Goal: Find specific page/section: Find specific page/section

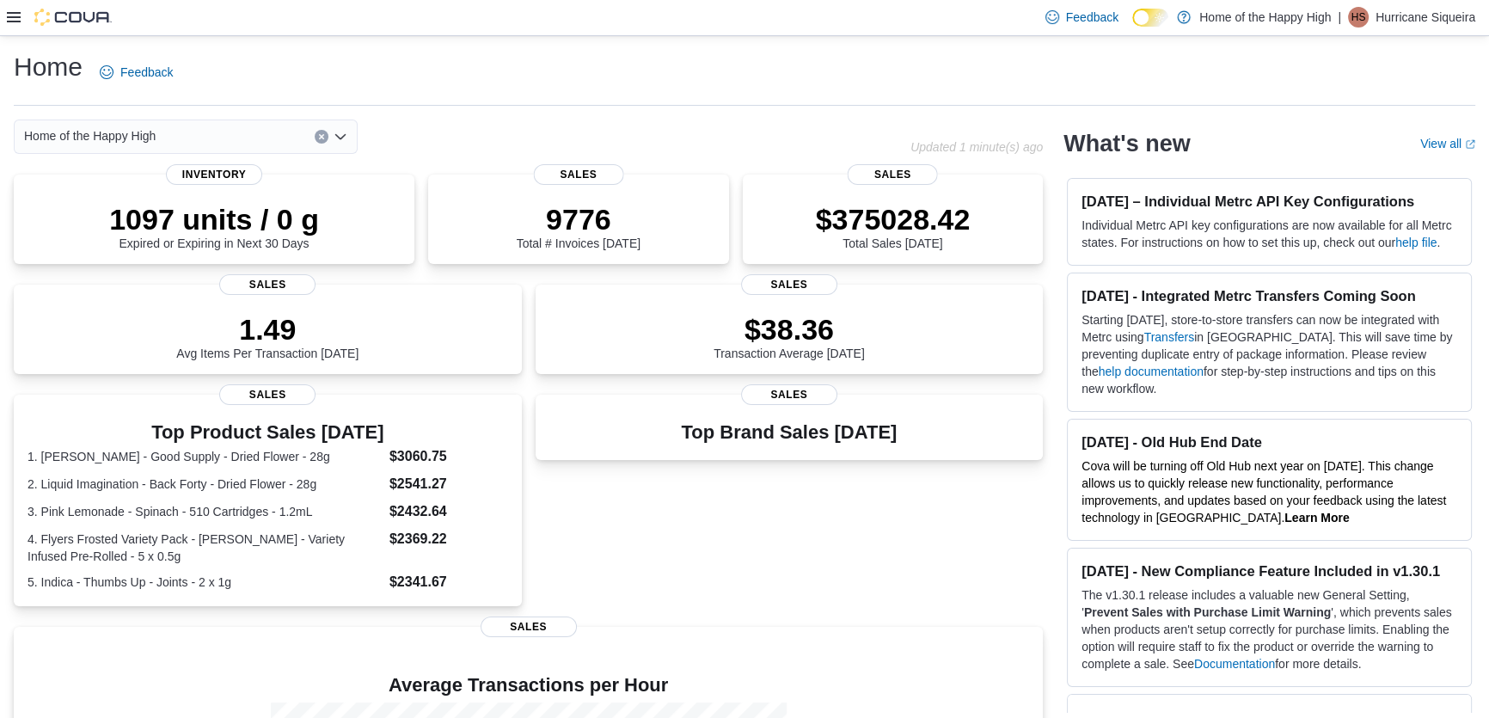
click at [2, 20] on div "Feedback Dark Mode Home of the Happy High | HS Hurricane Siqueira" at bounding box center [744, 18] width 1489 height 36
click at [11, 21] on icon at bounding box center [14, 17] width 14 height 10
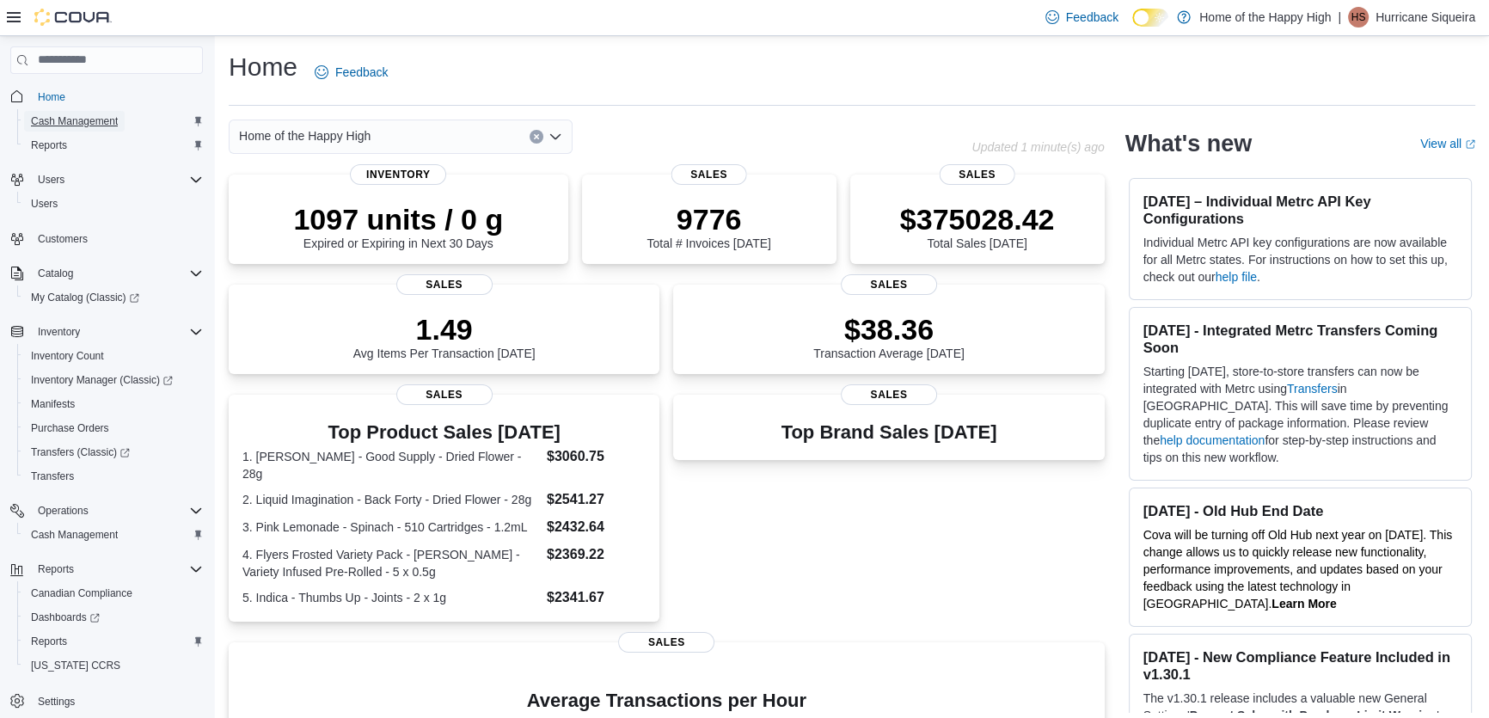
click at [119, 125] on link "Cash Management" at bounding box center [74, 121] width 101 height 21
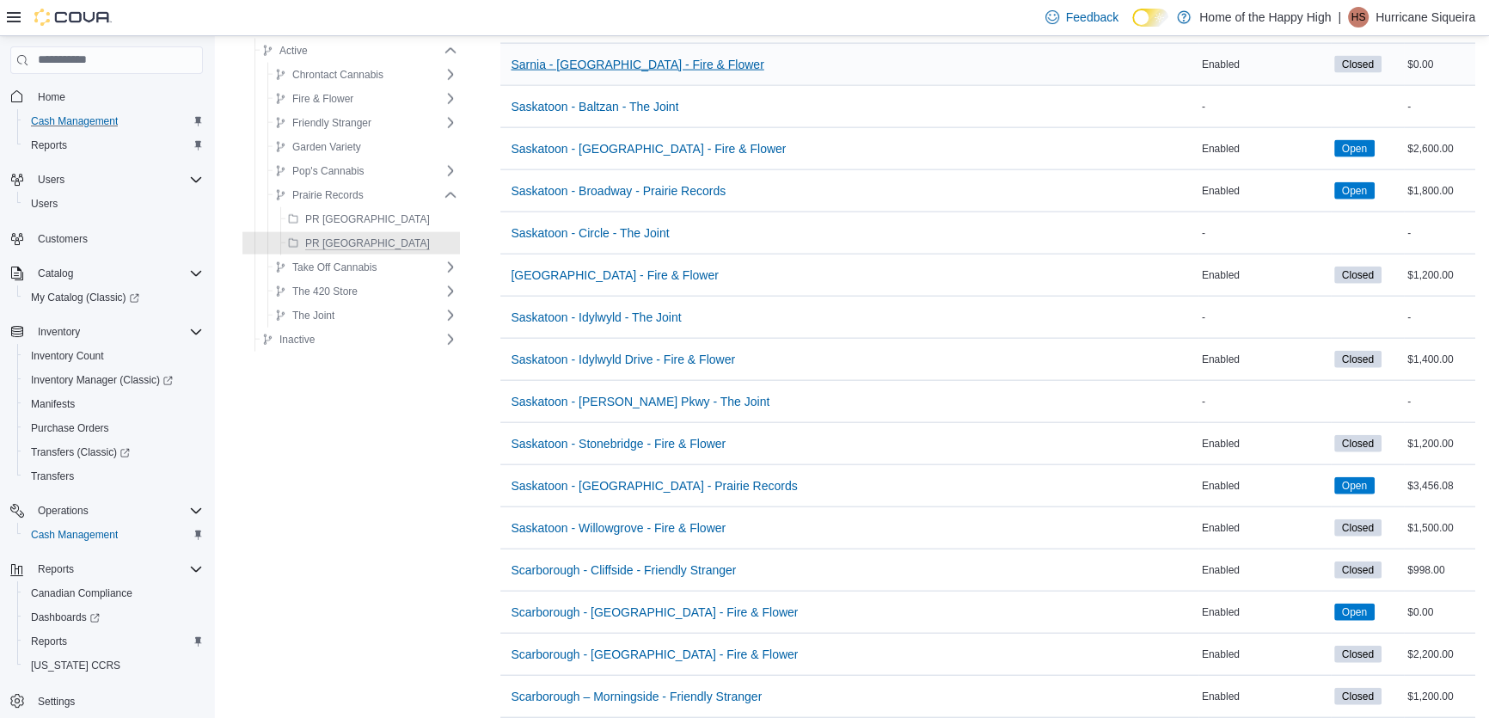
scroll to position [4846, 0]
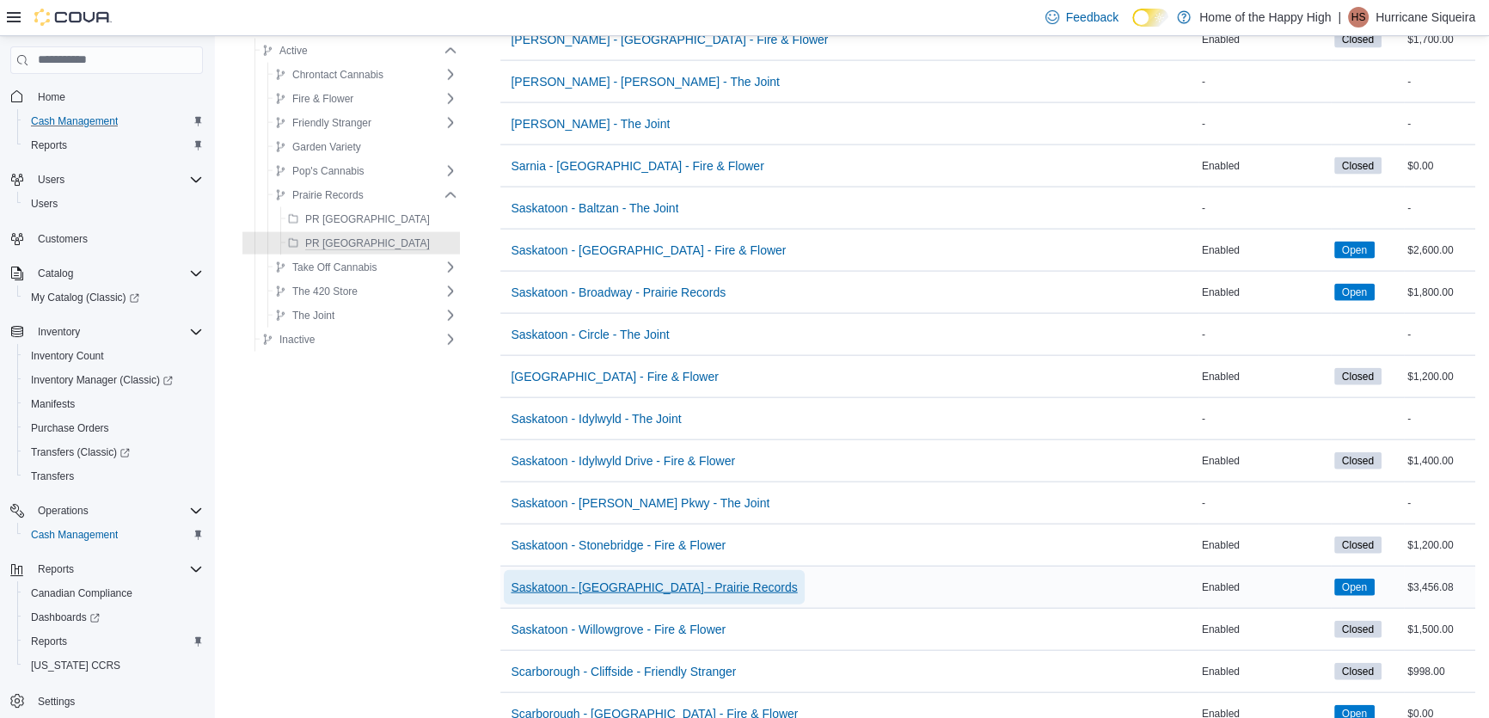
click at [598, 579] on span "Saskatoon - [GEOGRAPHIC_DATA] - Prairie Records" at bounding box center [654, 587] width 286 height 17
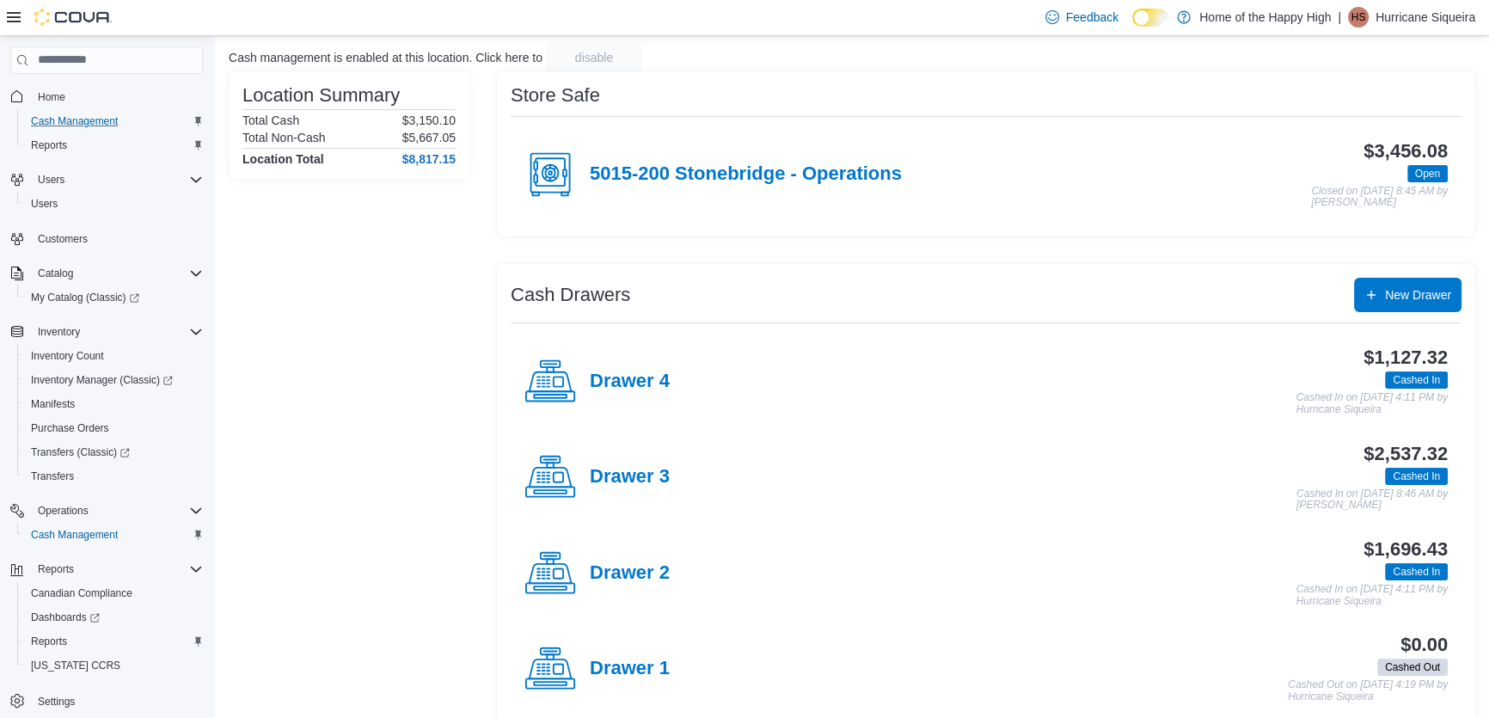
scroll to position [132, 0]
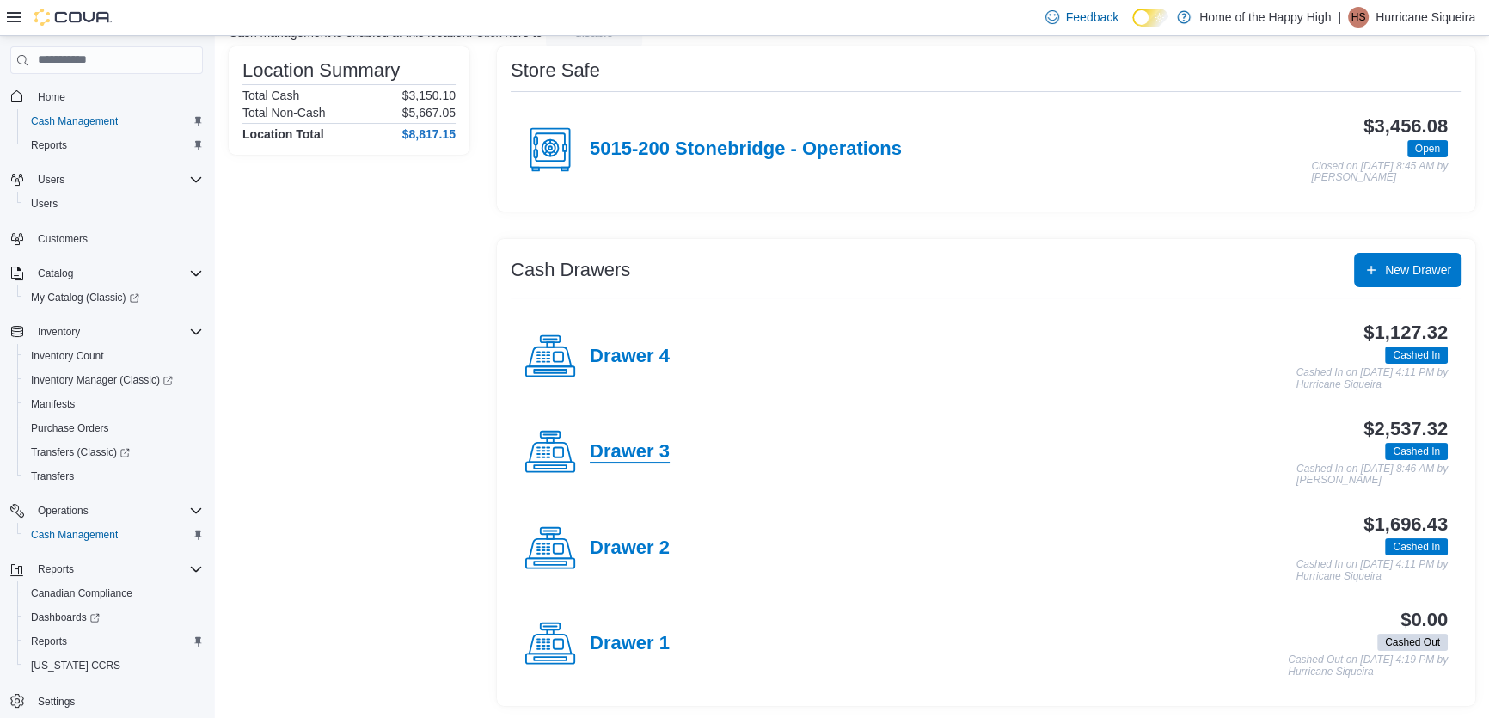
click at [645, 447] on h4 "Drawer 3" at bounding box center [630, 452] width 80 height 22
